Goal: Book appointment/travel/reservation

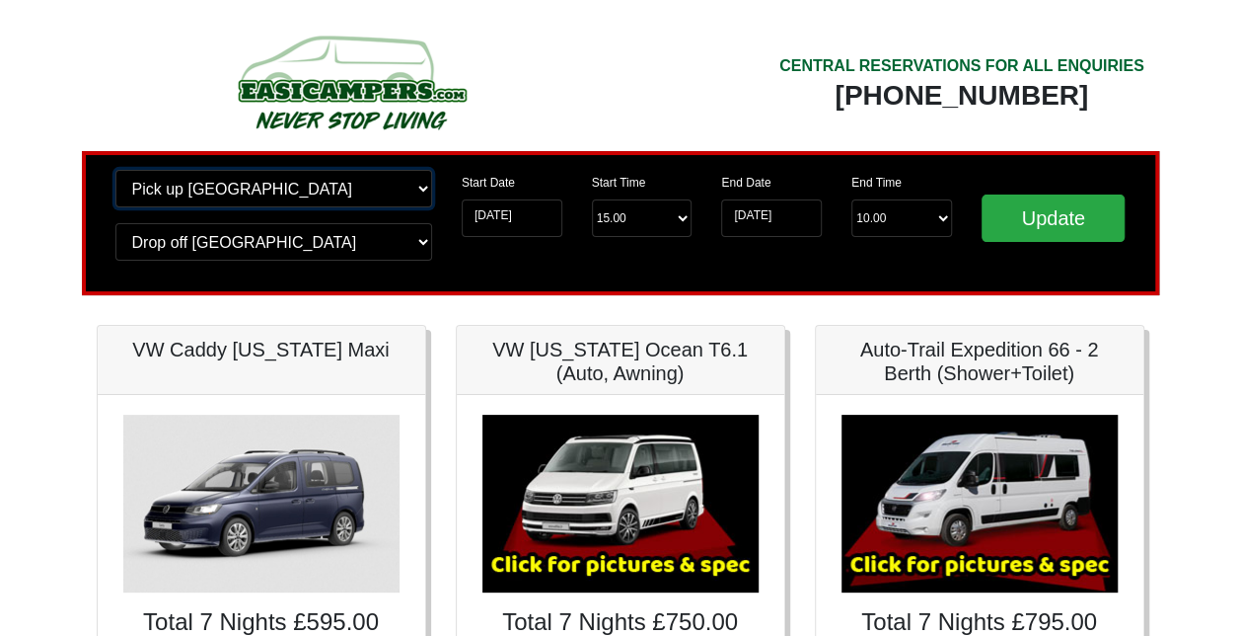
click at [260, 192] on select "Change pick up location? Pick up [GEOGRAPHIC_DATA] [GEOGRAPHIC_DATA] [GEOGRAPHI…" at bounding box center [273, 188] width 317 height 37
select select "WOL"
click at [115, 170] on select "Change pick up location? Pick up [GEOGRAPHIC_DATA] [GEOGRAPHIC_DATA] [GEOGRAPHI…" at bounding box center [273, 188] width 317 height 37
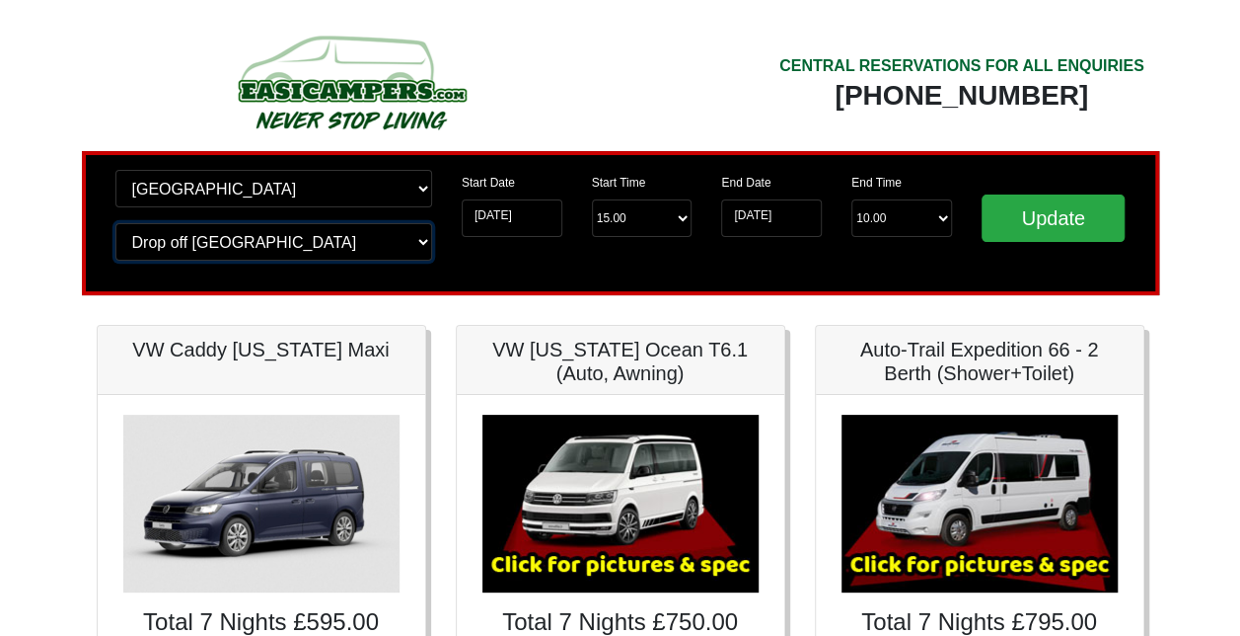
click at [363, 238] on select "Change drop off location? Drop off [GEOGRAPHIC_DATA] [GEOGRAPHIC_DATA] [GEOGRAP…" at bounding box center [273, 241] width 317 height 37
select select "WOL"
click at [115, 223] on select "Change drop off location? Drop off [GEOGRAPHIC_DATA] [GEOGRAPHIC_DATA] [GEOGRAP…" at bounding box center [273, 241] width 317 height 37
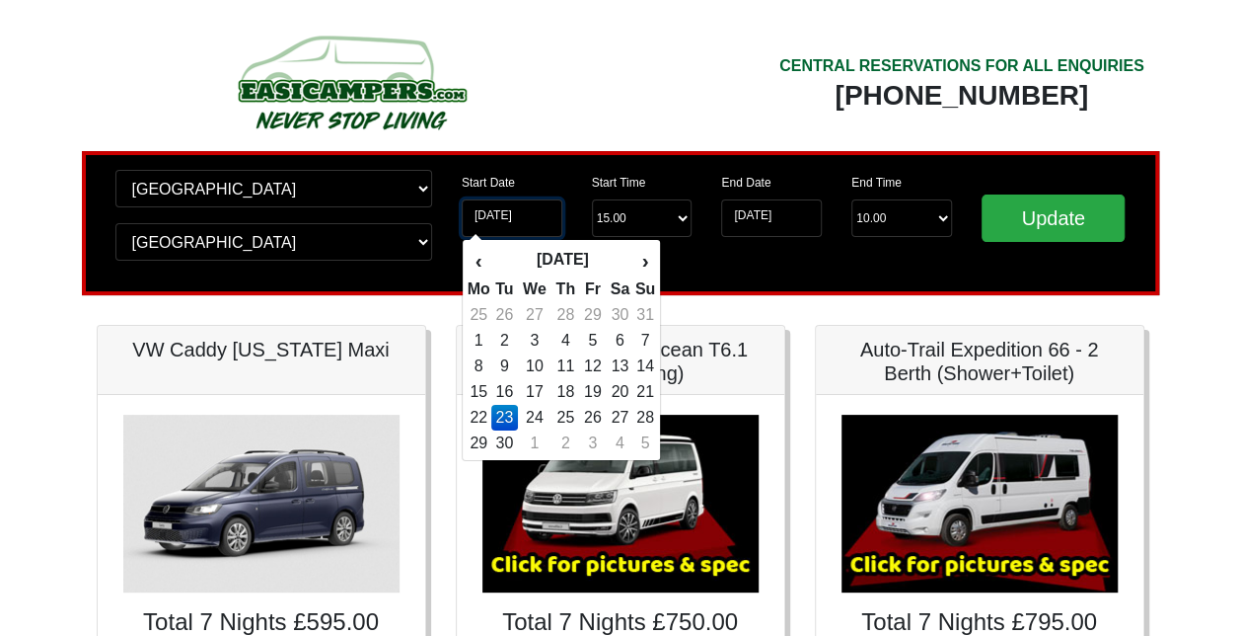
click at [502, 219] on input "[DATE]" at bounding box center [512, 217] width 101 height 37
click at [641, 256] on th "›" at bounding box center [646, 261] width 22 height 34
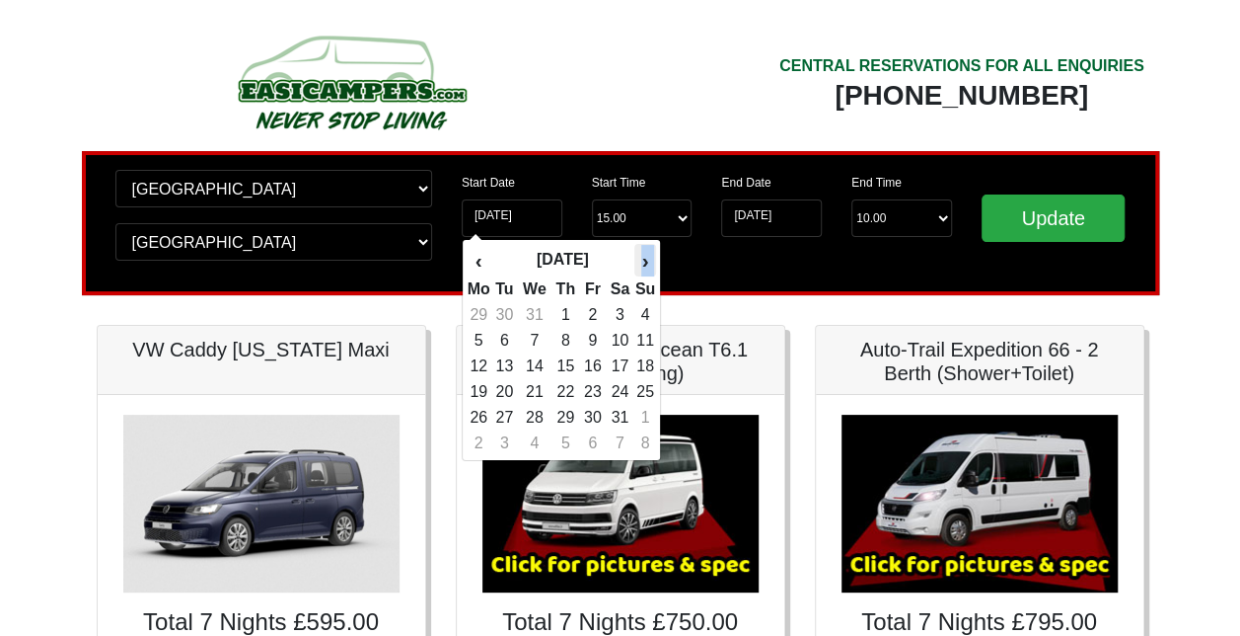
click at [641, 256] on th "›" at bounding box center [646, 261] width 22 height 34
click at [543, 394] on td "20" at bounding box center [535, 392] width 34 height 26
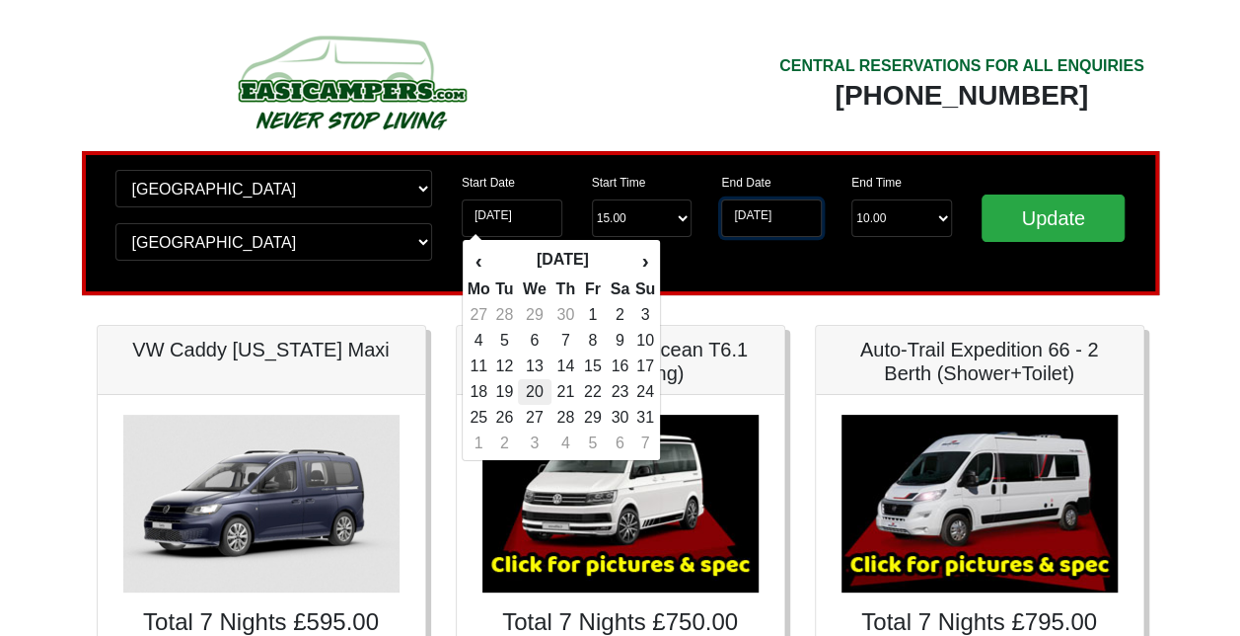
type input "[DATE]"
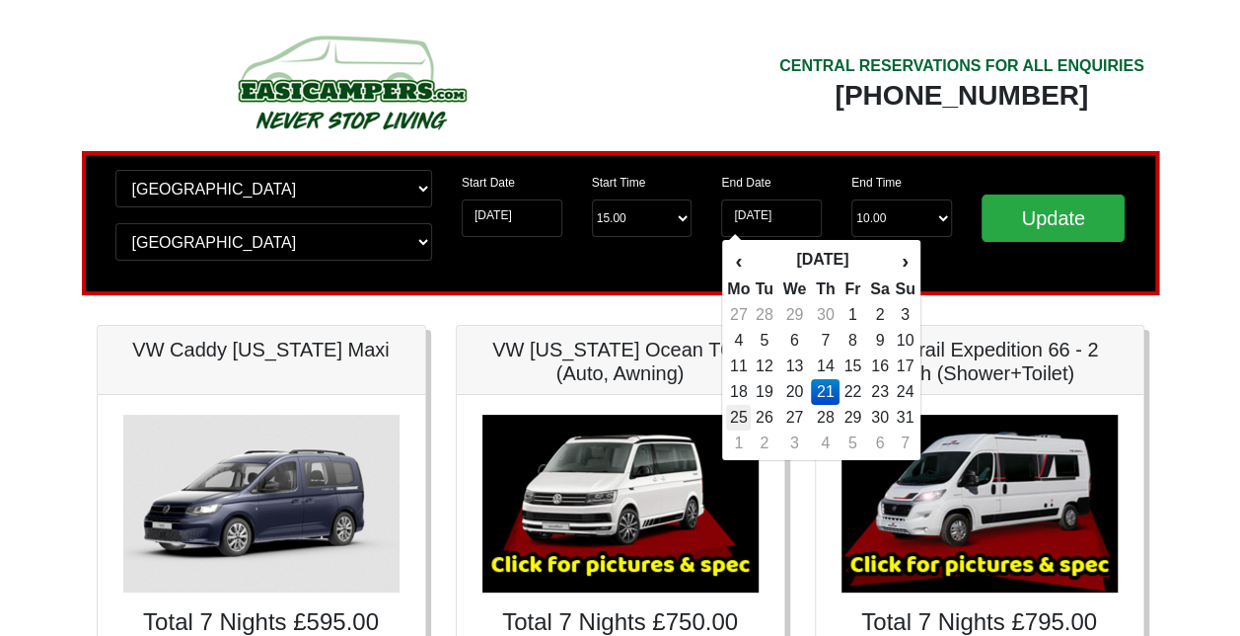
click at [737, 420] on td "25" at bounding box center [738, 418] width 25 height 26
type input "[DATE]"
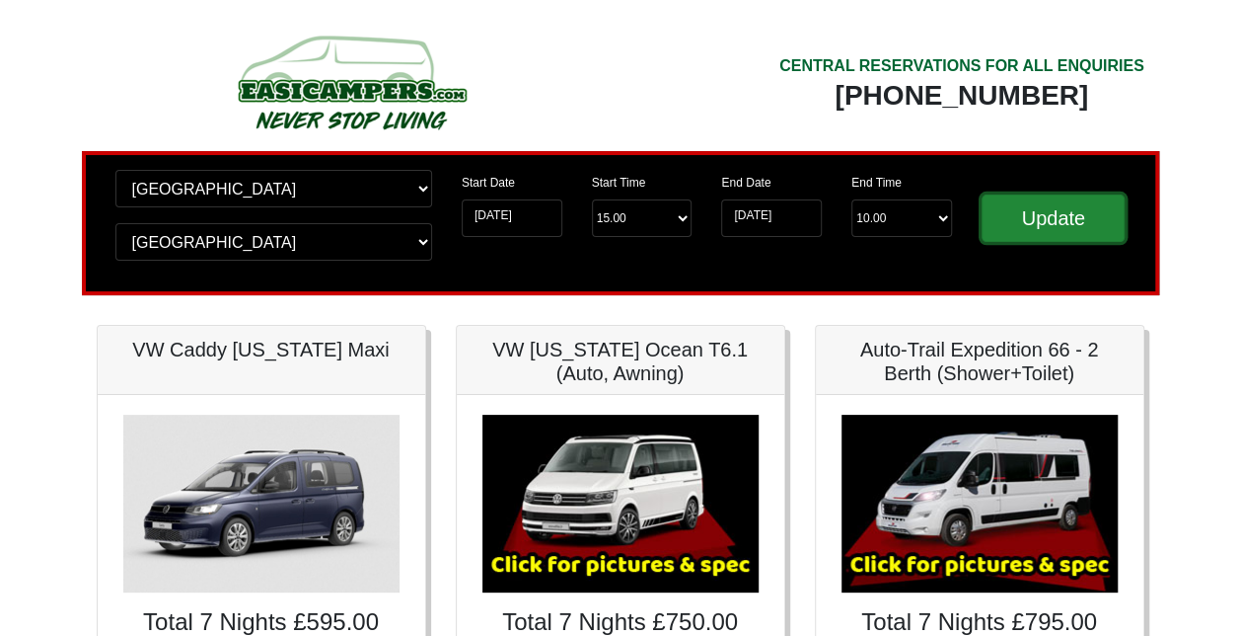
click at [1018, 215] on input "Update" at bounding box center [1054, 217] width 144 height 47
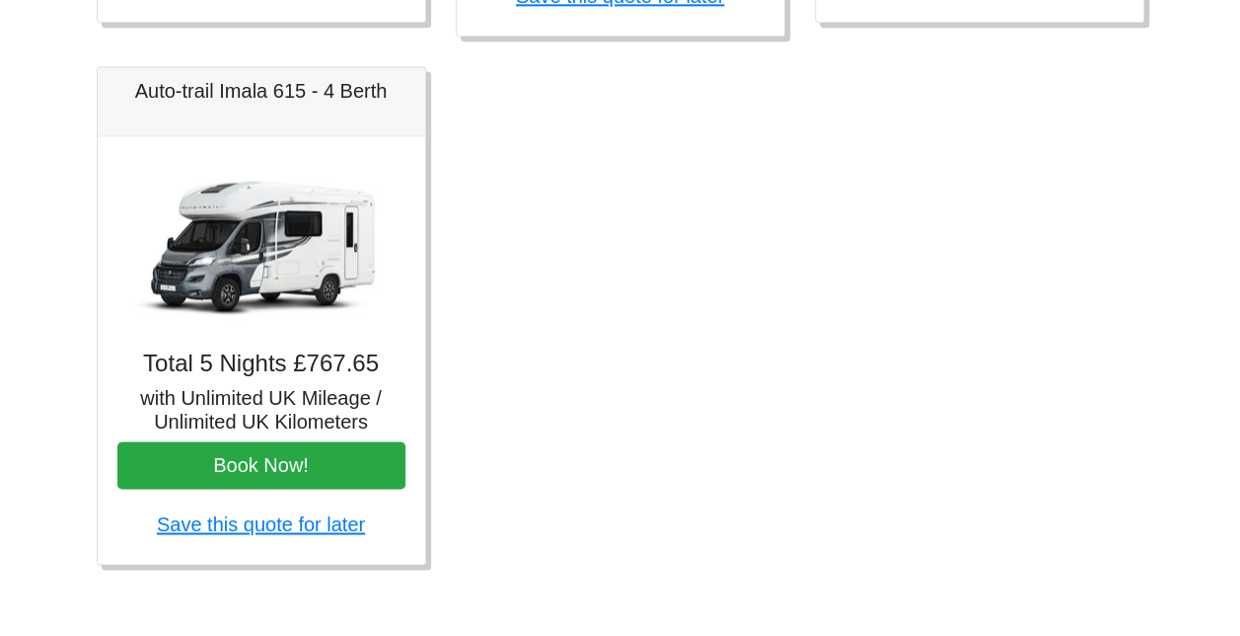
scroll to position [1330, 0]
